Goal: Information Seeking & Learning: Learn about a topic

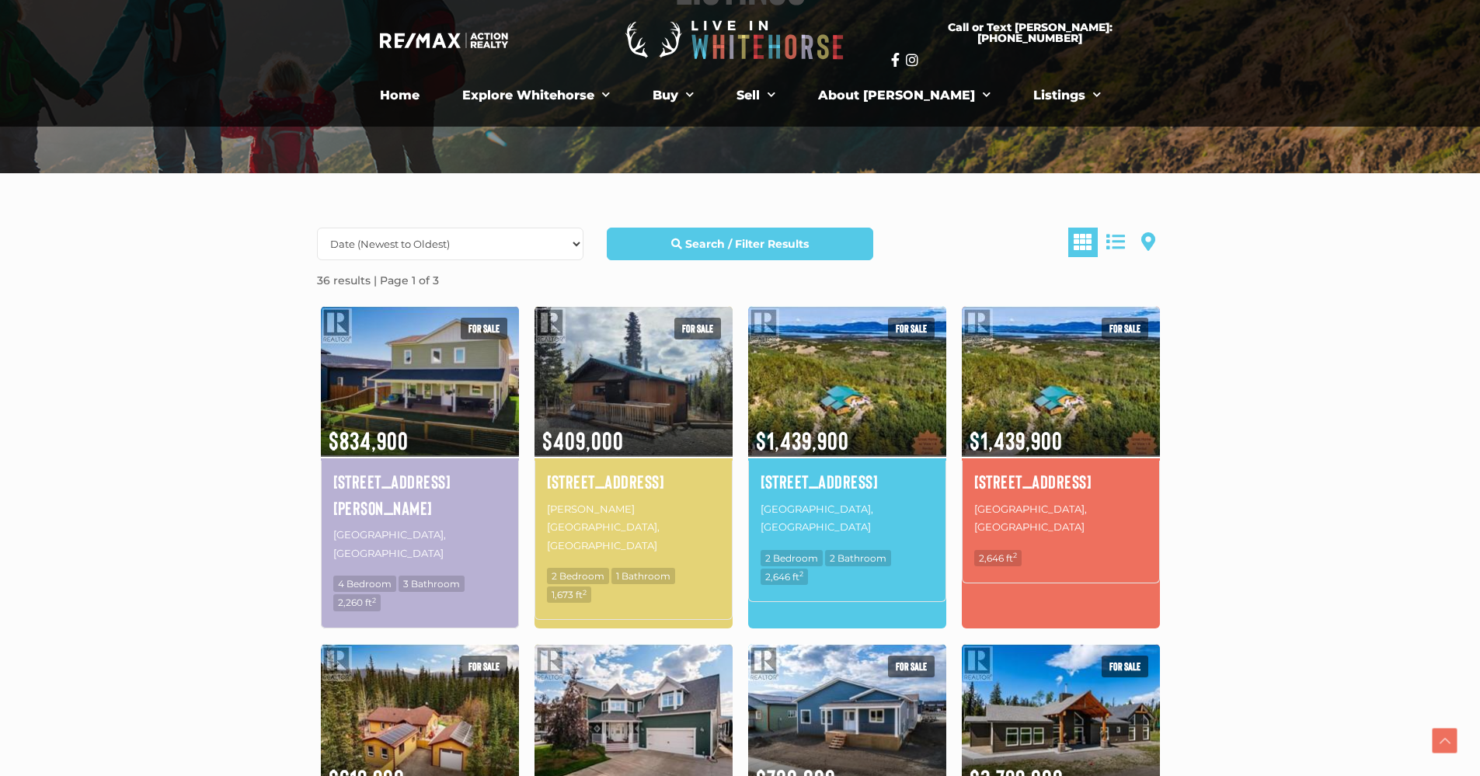
scroll to position [233, 0]
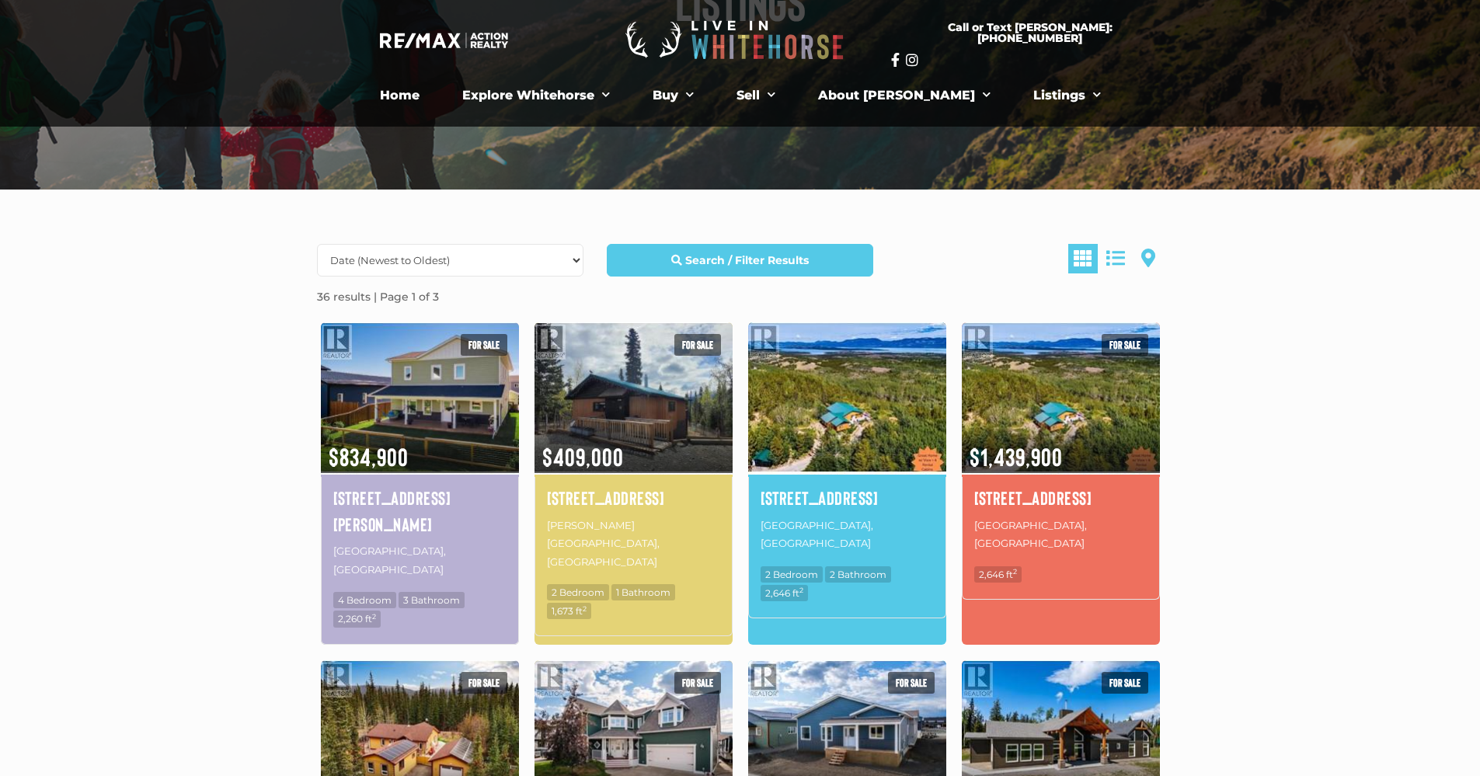
click at [821, 406] on img at bounding box center [847, 397] width 198 height 155
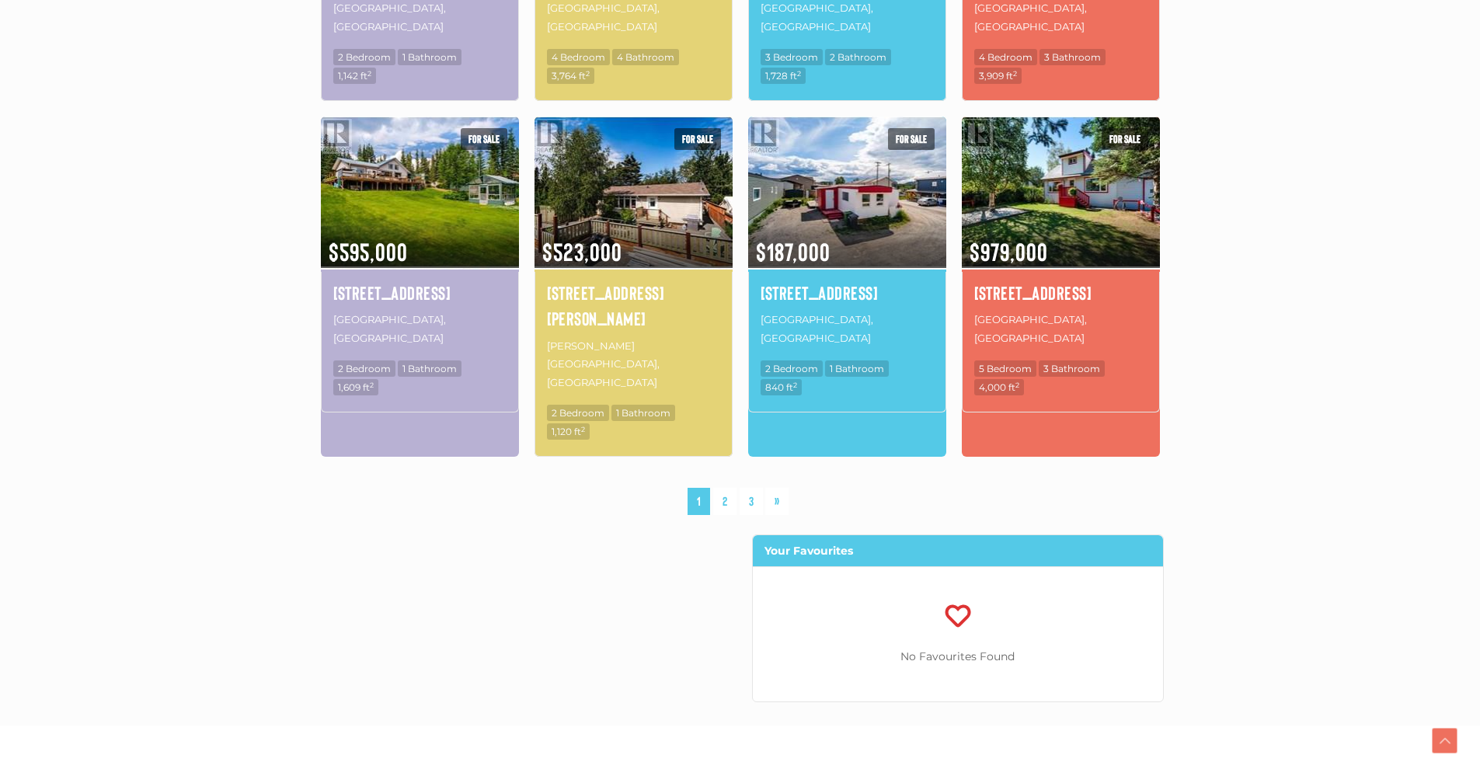
scroll to position [622, 0]
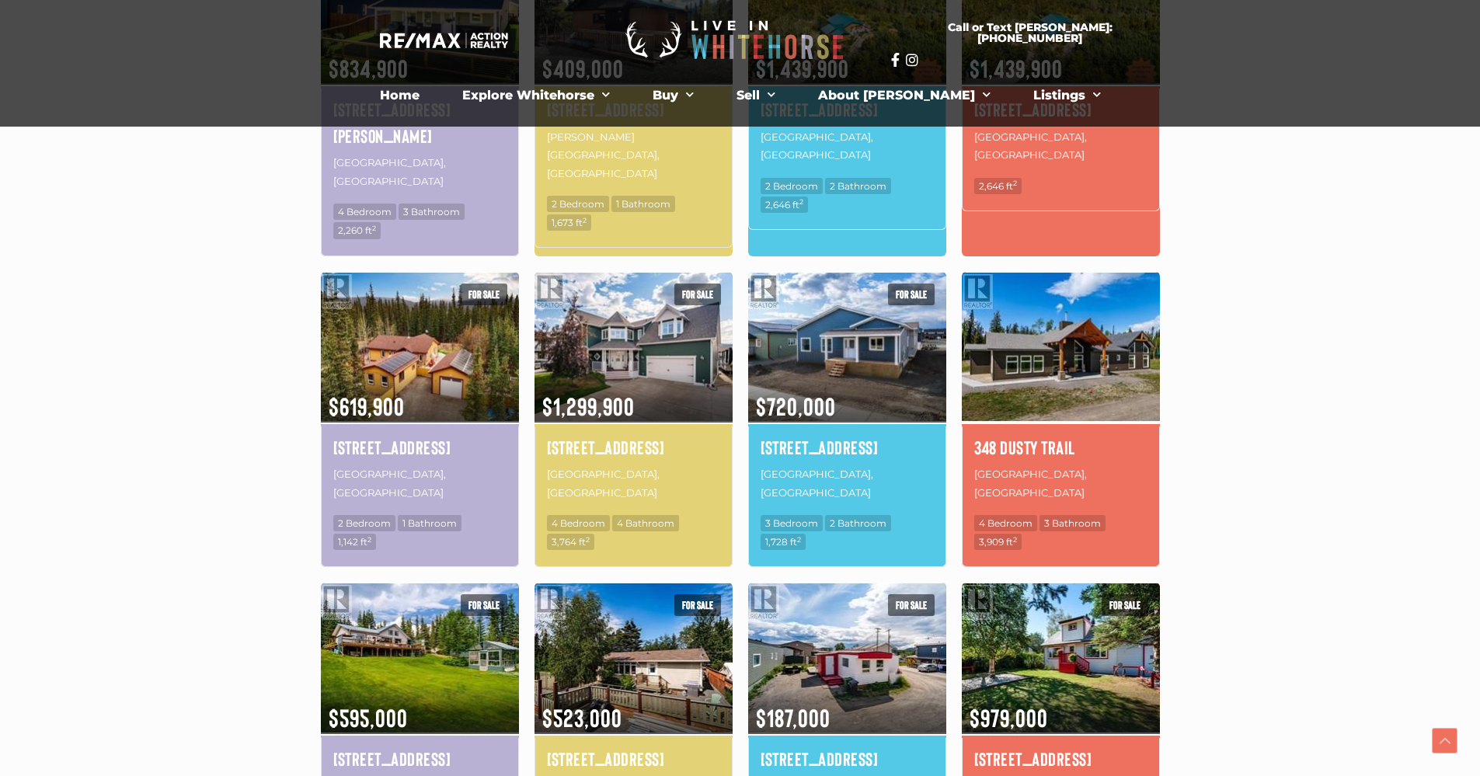
click at [1009, 316] on img at bounding box center [1061, 347] width 198 height 155
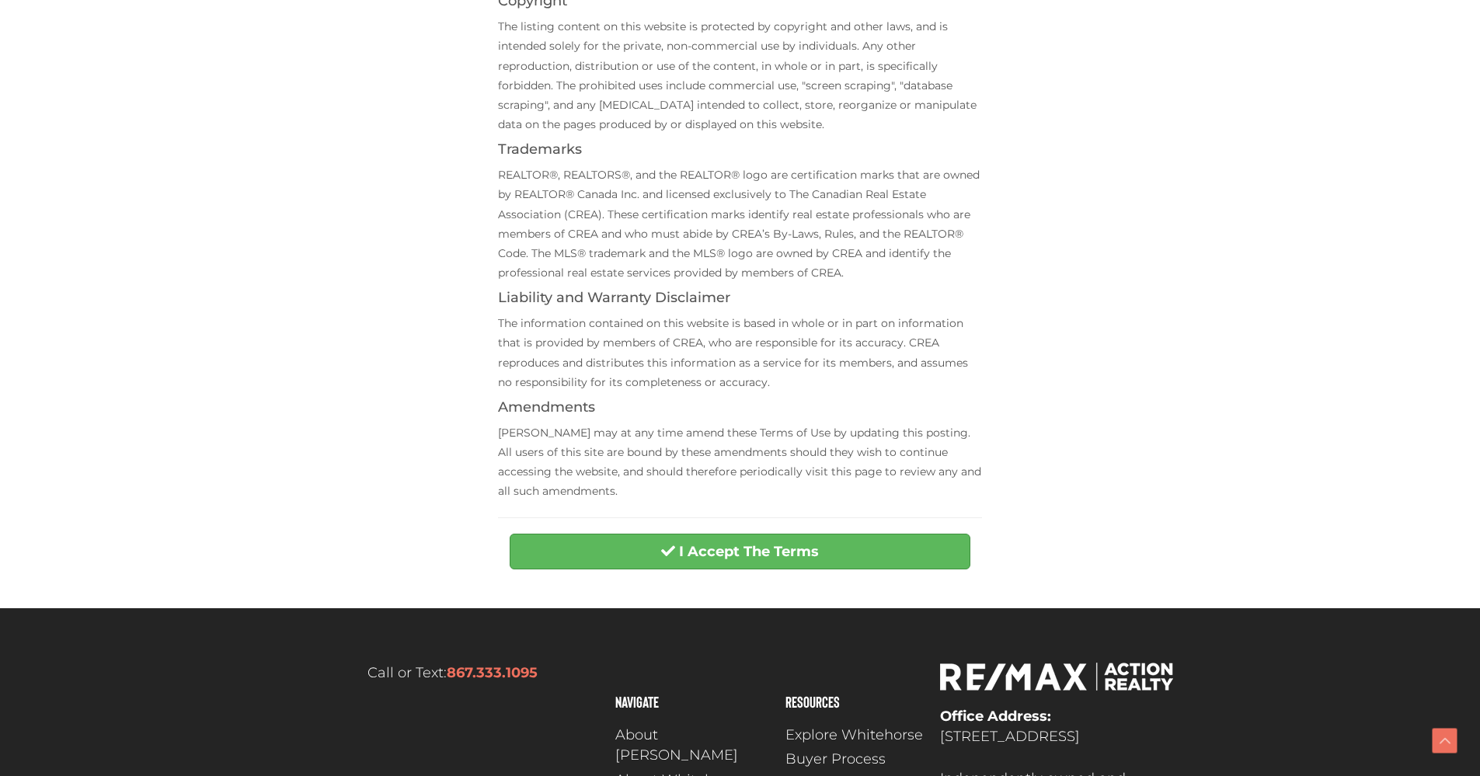
scroll to position [389, 0]
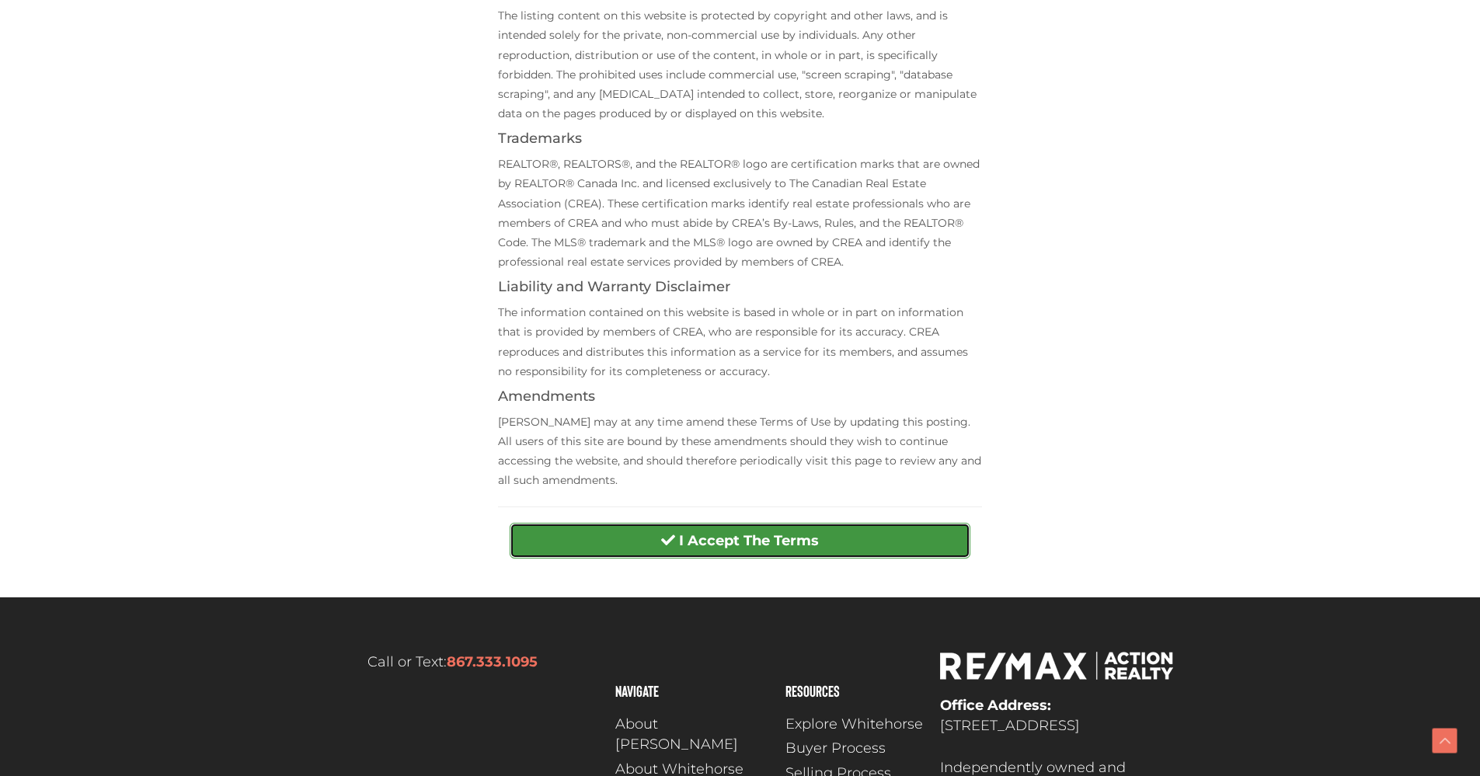
click at [712, 541] on strong "I Accept The Terms" at bounding box center [749, 540] width 140 height 17
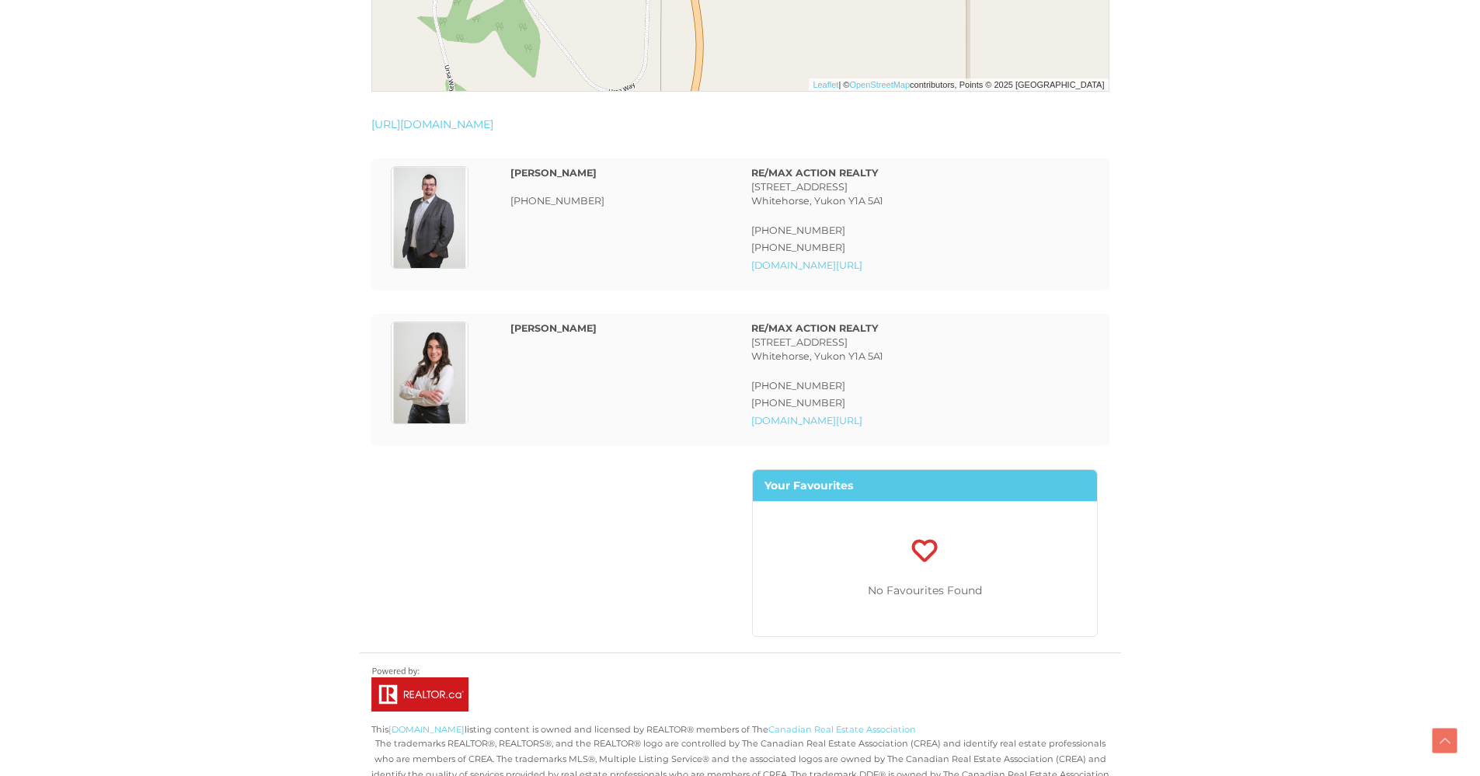
scroll to position [4171, 0]
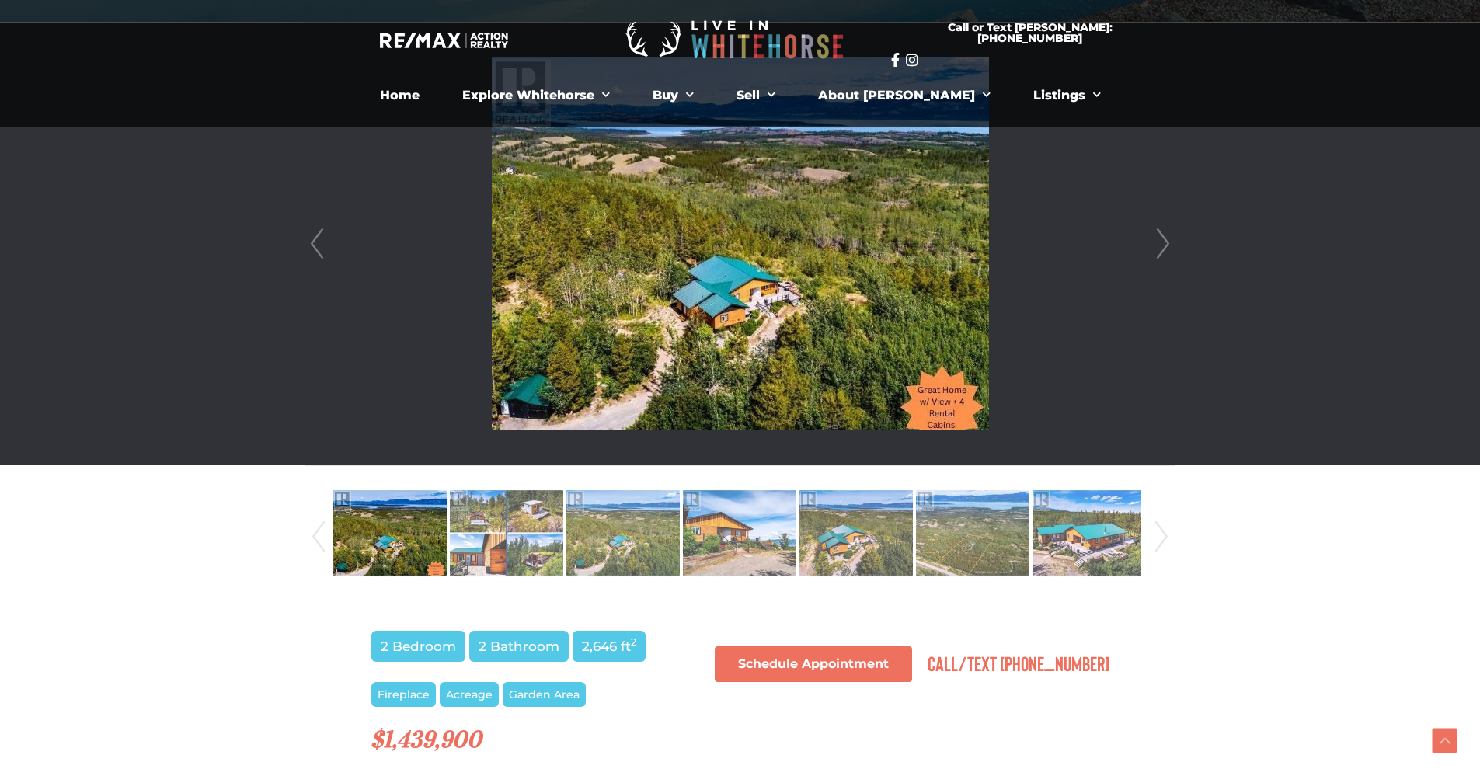
scroll to position [389, 0]
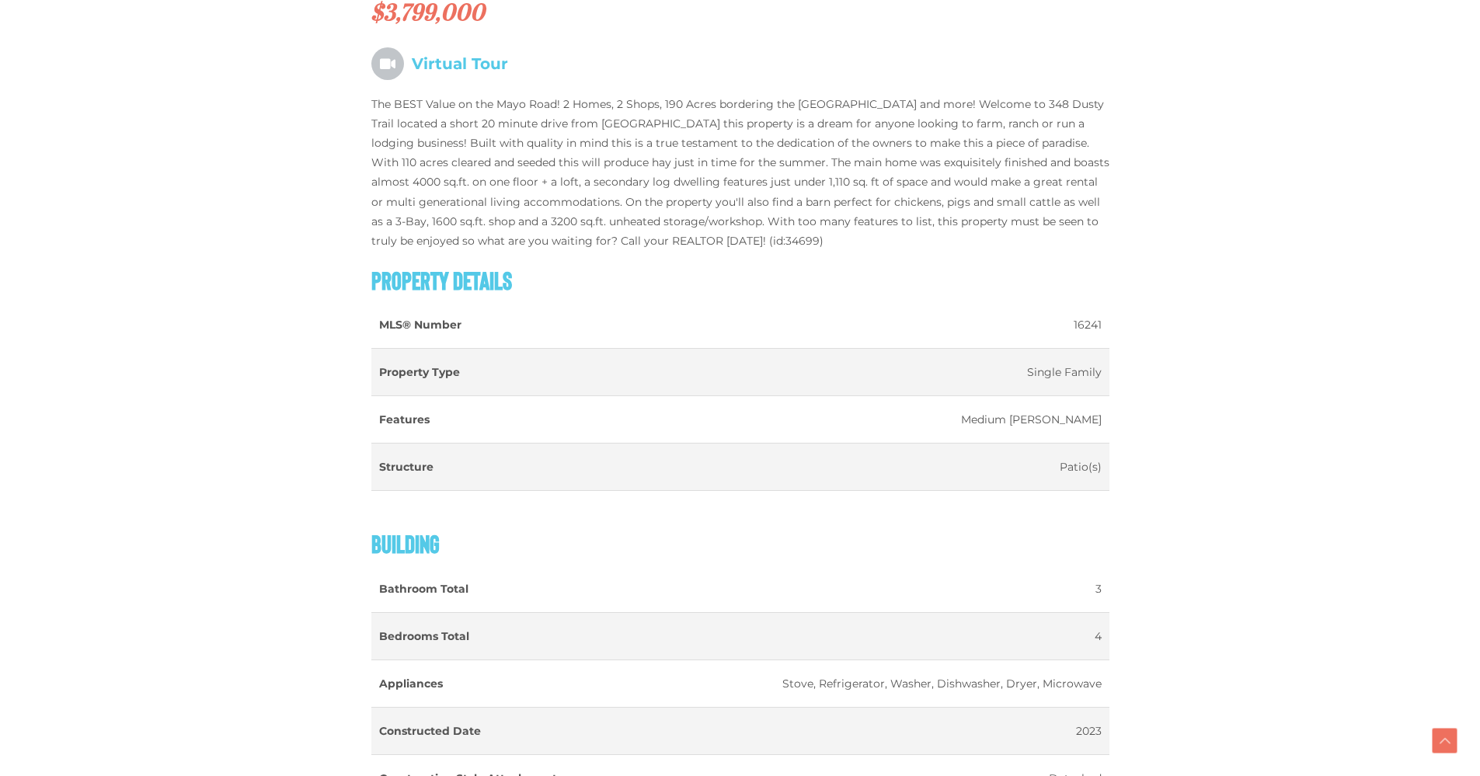
scroll to position [1497, 0]
